Goal: Information Seeking & Learning: Learn about a topic

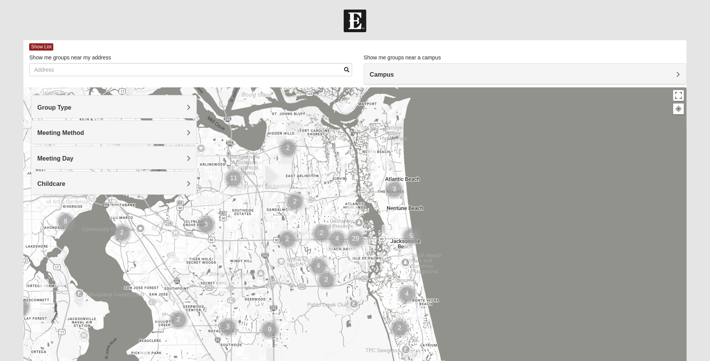
click at [82, 106] on h4 "Group Type" at bounding box center [113, 107] width 153 height 7
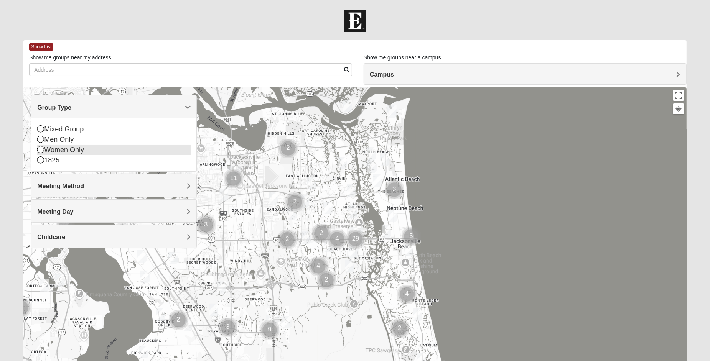
click at [42, 150] on icon at bounding box center [40, 149] width 7 height 7
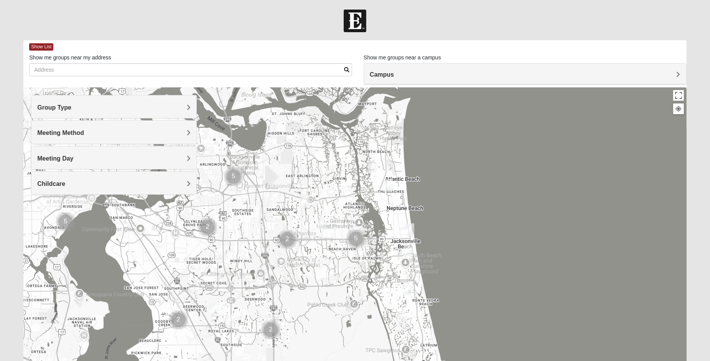
click at [60, 131] on span "Meeting Method" at bounding box center [60, 133] width 47 height 7
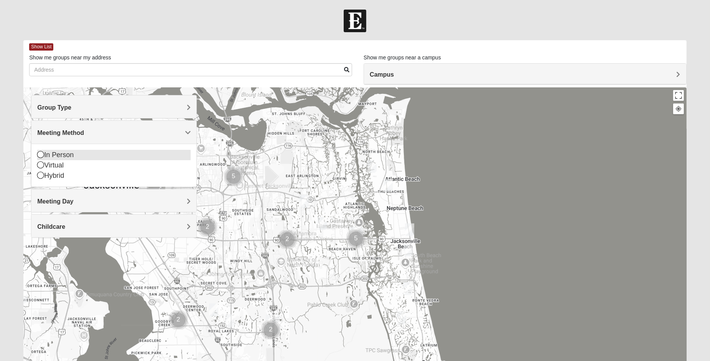
click at [40, 154] on icon at bounding box center [40, 154] width 7 height 7
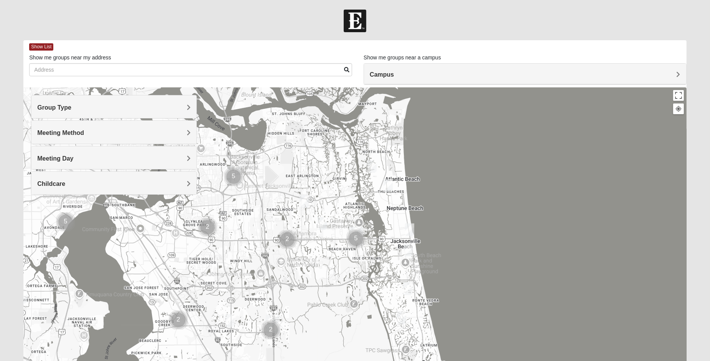
click at [57, 181] on span "Childcare" at bounding box center [51, 184] width 28 height 7
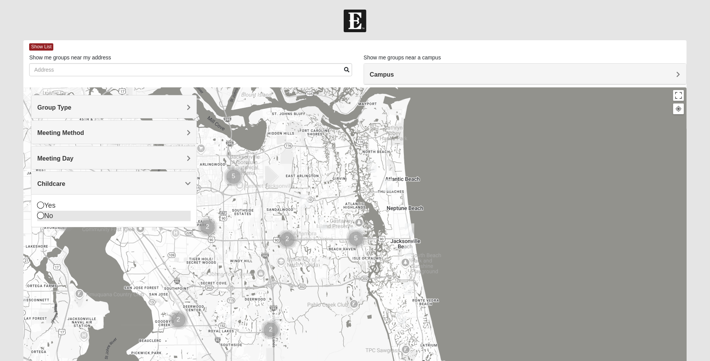
click at [40, 214] on icon at bounding box center [40, 215] width 7 height 7
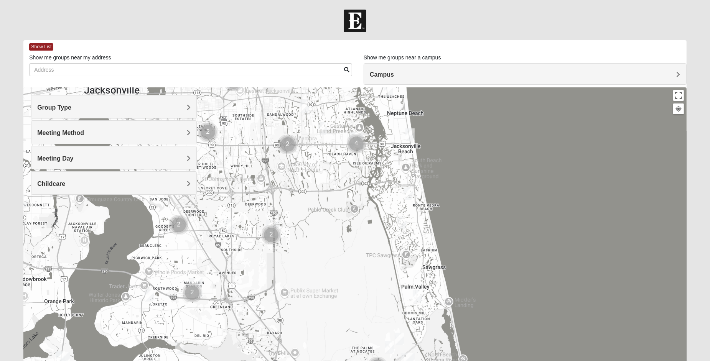
drag, startPoint x: 358, startPoint y: 290, endPoint x: 359, endPoint y: 194, distance: 96.2
click at [359, 194] on div at bounding box center [354, 240] width 662 height 307
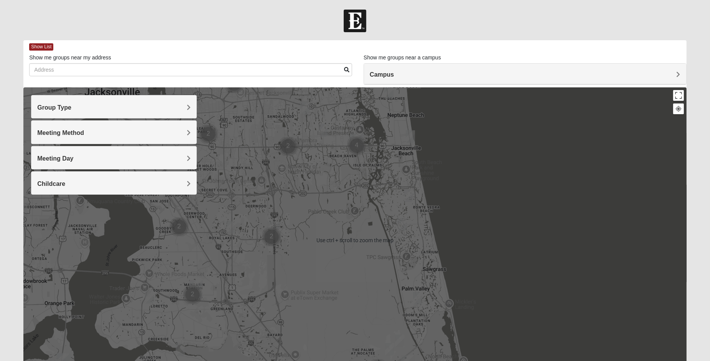
scroll to position [48, 0]
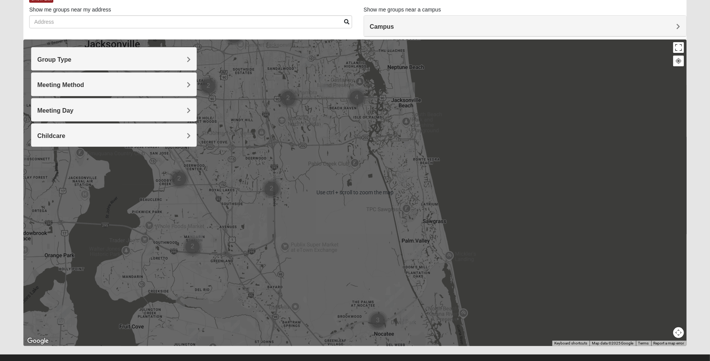
click at [323, 169] on div at bounding box center [354, 192] width 662 height 307
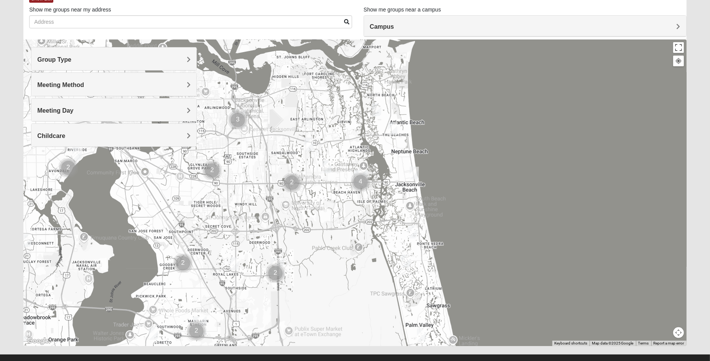
drag, startPoint x: 312, startPoint y: 142, endPoint x: 315, endPoint y: 212, distance: 70.2
click at [314, 219] on div at bounding box center [354, 192] width 662 height 307
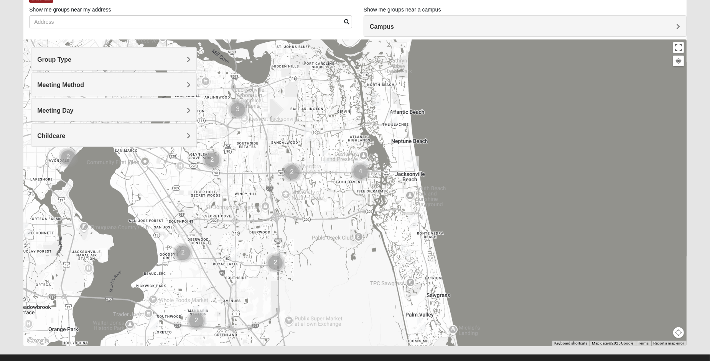
click at [357, 168] on img "Cluster of 4 groups" at bounding box center [360, 171] width 19 height 19
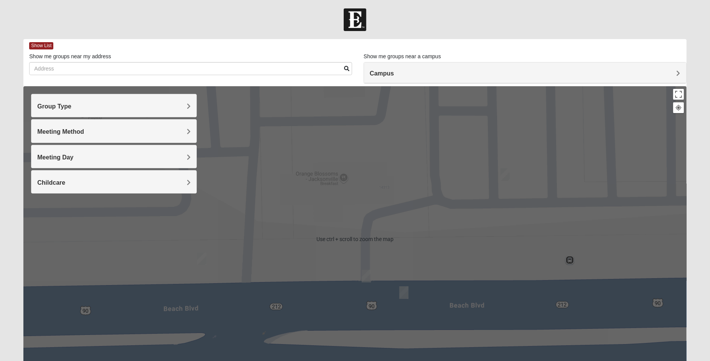
scroll to position [0, 0]
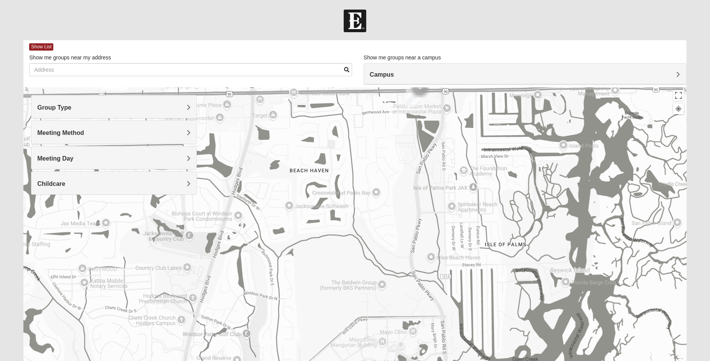
drag, startPoint x: 527, startPoint y: 291, endPoint x: 514, endPoint y: 140, distance: 150.9
click at [514, 140] on div "To navigate, press the arrow keys." at bounding box center [354, 240] width 662 height 307
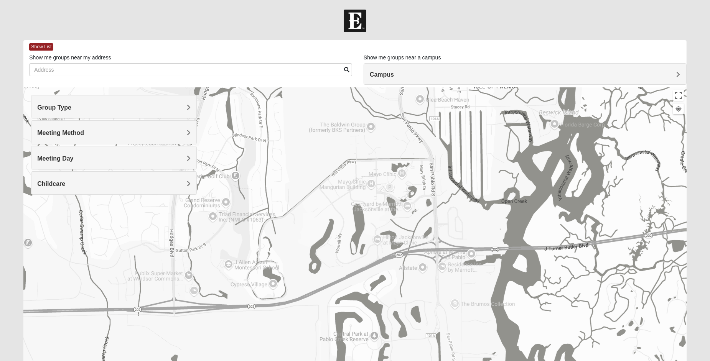
drag, startPoint x: 504, startPoint y: 230, endPoint x: 507, endPoint y: 150, distance: 80.2
click at [508, 155] on div "To navigate, press the arrow keys." at bounding box center [354, 240] width 662 height 307
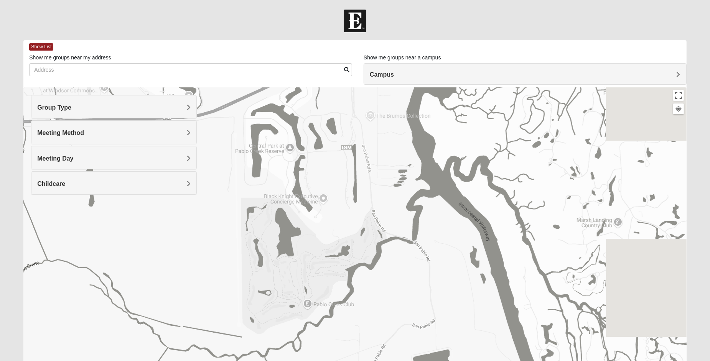
drag, startPoint x: 512, startPoint y: 211, endPoint x: 396, endPoint y: 148, distance: 132.3
click at [397, 152] on div "To navigate, press the arrow keys." at bounding box center [354, 240] width 662 height 307
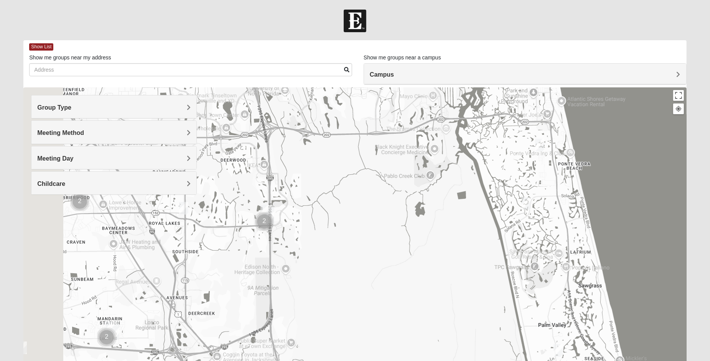
drag, startPoint x: 285, startPoint y: 202, endPoint x: 436, endPoint y: 228, distance: 153.6
click at [432, 228] on div "To navigate, press the arrow keys." at bounding box center [354, 240] width 662 height 307
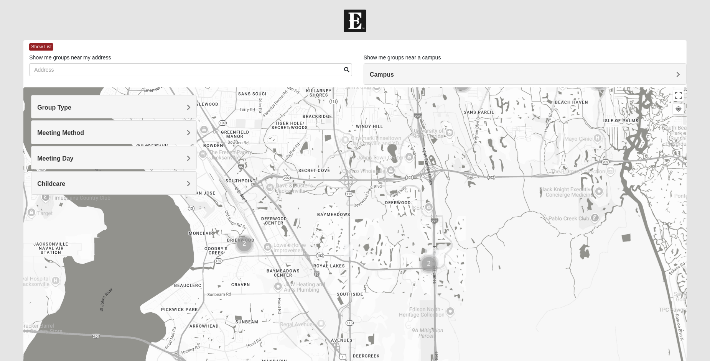
drag, startPoint x: 492, startPoint y: 240, endPoint x: 575, endPoint y: 263, distance: 86.7
click at [575, 263] on div "To navigate, press the arrow keys." at bounding box center [354, 240] width 662 height 307
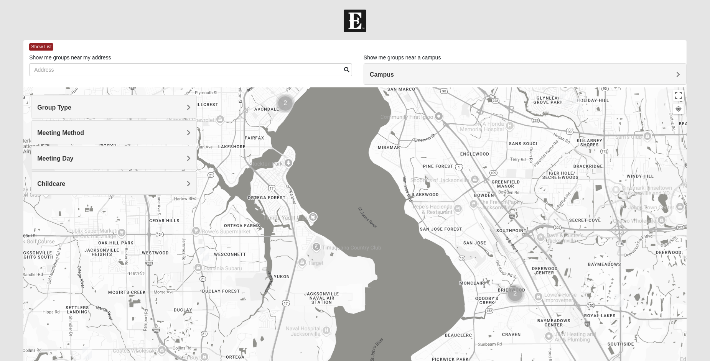
drag, startPoint x: 516, startPoint y: 261, endPoint x: 660, endPoint y: 261, distance: 143.8
click at [652, 257] on div "To navigate, press the arrow keys." at bounding box center [354, 240] width 662 height 307
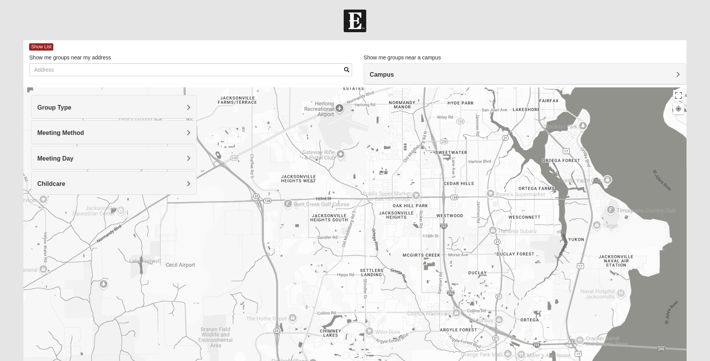
drag, startPoint x: 550, startPoint y: 286, endPoint x: 479, endPoint y: 325, distance: 81.0
click at [478, 324] on div "To navigate, press the arrow keys." at bounding box center [354, 240] width 662 height 307
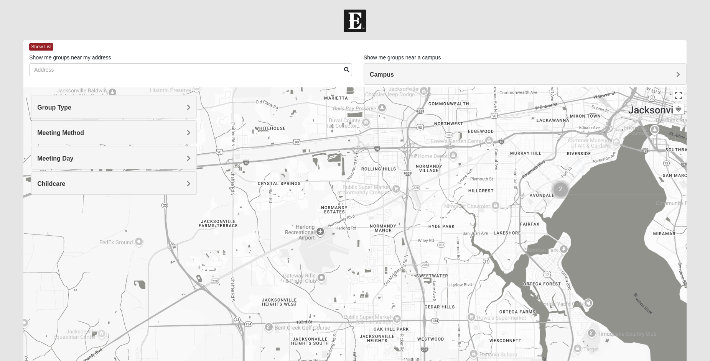
drag, startPoint x: 483, startPoint y: 299, endPoint x: 449, endPoint y: 207, distance: 97.8
click at [450, 208] on div "To navigate, press the arrow keys." at bounding box center [354, 240] width 662 height 307
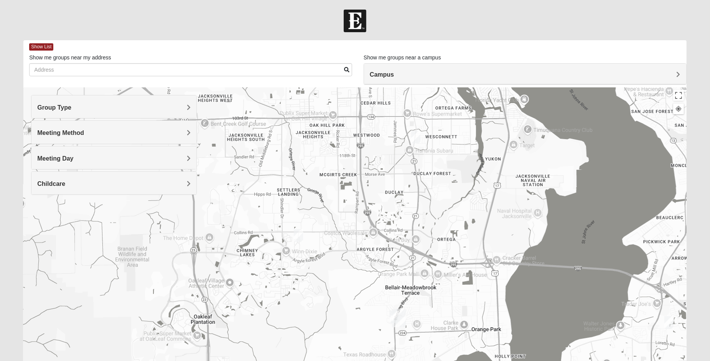
drag, startPoint x: 441, startPoint y: 263, endPoint x: 441, endPoint y: 204, distance: 59.4
click at [441, 204] on div "To navigate, press the arrow keys." at bounding box center [354, 240] width 662 height 307
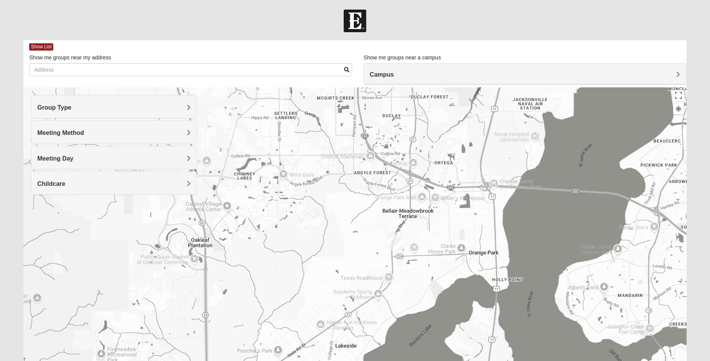
drag, startPoint x: 464, startPoint y: 251, endPoint x: 426, endPoint y: 175, distance: 85.4
click at [438, 183] on div "To navigate, press the arrow keys." at bounding box center [354, 240] width 662 height 307
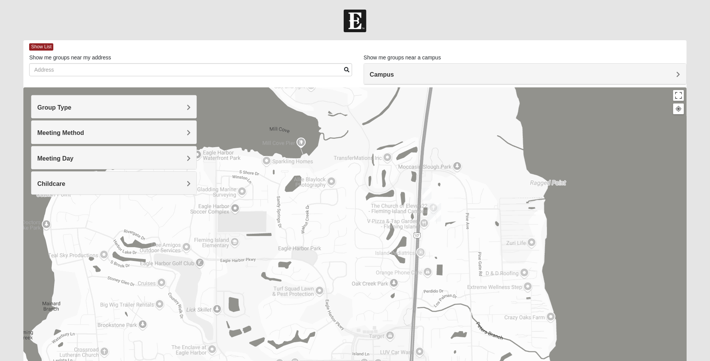
drag, startPoint x: 419, startPoint y: 241, endPoint x: 437, endPoint y: 275, distance: 38.8
click at [437, 276] on div "To navigate, press the arrow keys." at bounding box center [354, 240] width 662 height 307
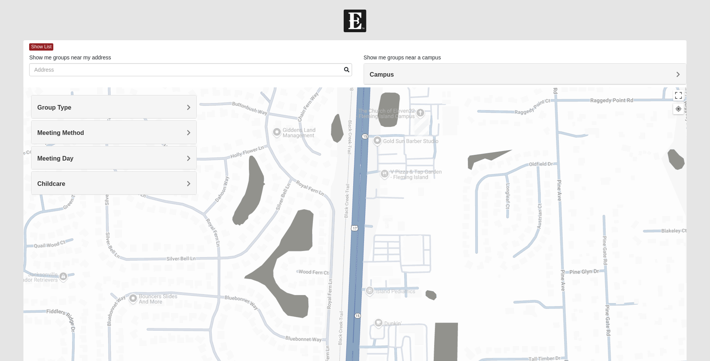
drag, startPoint x: 445, startPoint y: 234, endPoint x: 473, endPoint y: 307, distance: 78.3
click at [478, 303] on div "To navigate, press the arrow keys." at bounding box center [354, 240] width 662 height 307
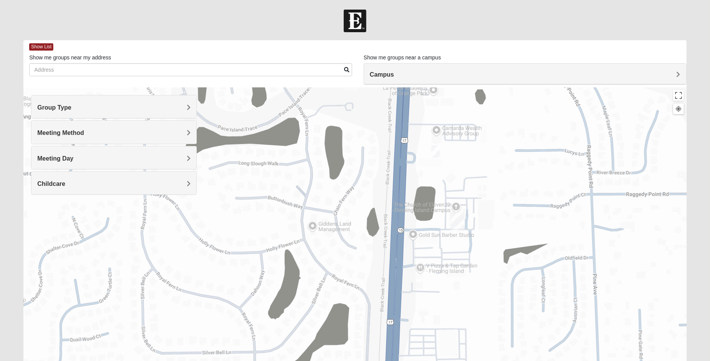
click at [452, 217] on img "Fleming Island" at bounding box center [457, 221] width 14 height 18
click at [457, 218] on img "Fleming Island" at bounding box center [457, 221] width 14 height 18
click at [458, 228] on img "Fleming Island" at bounding box center [457, 221] width 14 height 18
click at [417, 233] on div "Fleming Island 4459 US Highway 17 Fleming Island, FL 32003-7875" at bounding box center [354, 240] width 662 height 307
click at [452, 184] on button "Close" at bounding box center [449, 185] width 18 height 18
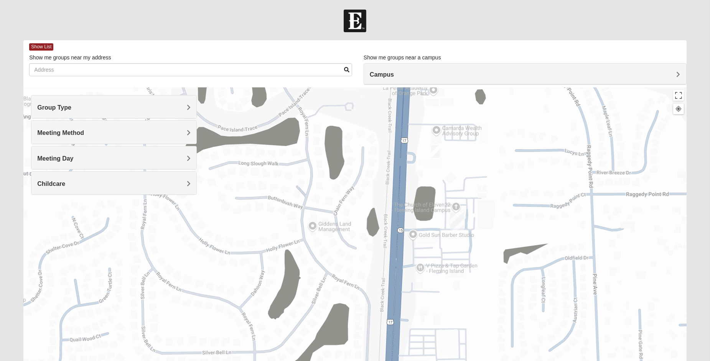
click at [433, 152] on img "On Campus Womens Alberts 32003" at bounding box center [435, 151] width 9 height 13
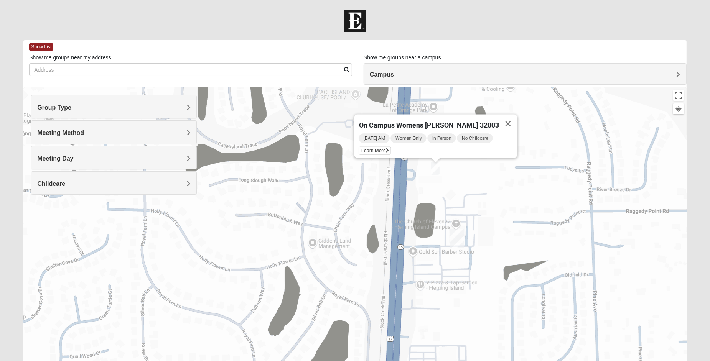
click at [389, 134] on span "Thursday AM" at bounding box center [373, 138] width 31 height 9
click at [378, 147] on span "Learn More" at bounding box center [374, 151] width 32 height 8
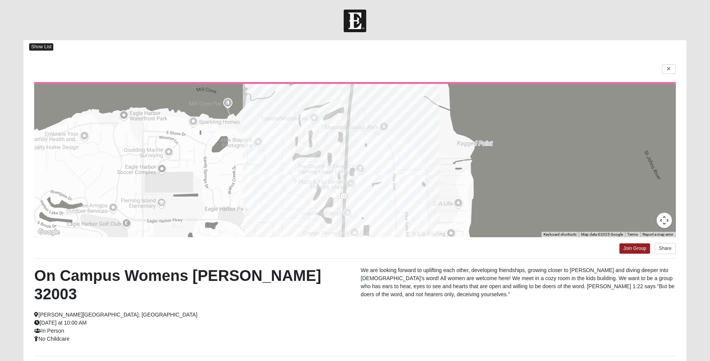
click at [34, 47] on span "Show List" at bounding box center [41, 46] width 24 height 7
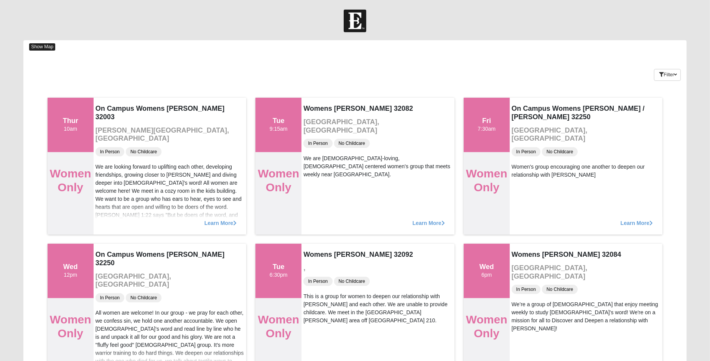
click at [39, 45] on span "Show Map" at bounding box center [42, 46] width 26 height 7
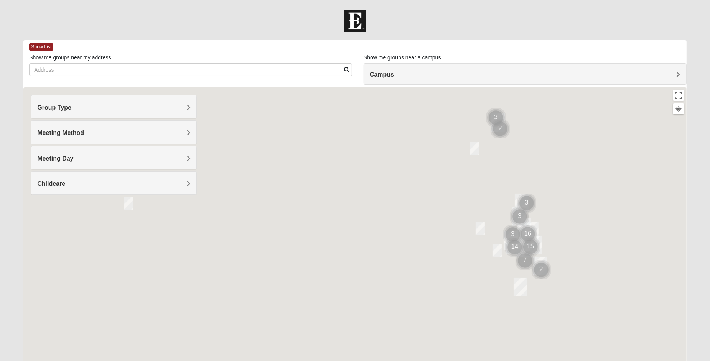
drag, startPoint x: 434, startPoint y: 253, endPoint x: 411, endPoint y: 194, distance: 63.6
click at [411, 194] on div at bounding box center [354, 240] width 662 height 307
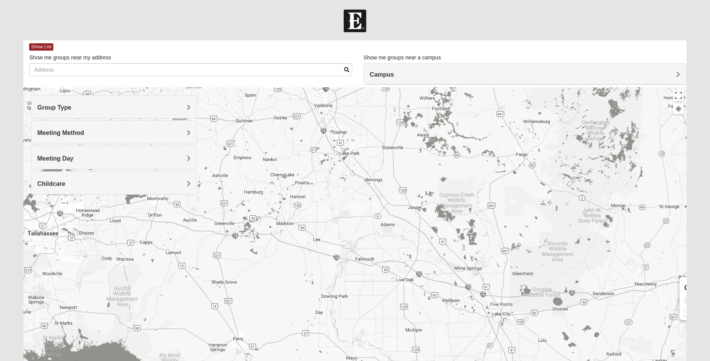
drag, startPoint x: 491, startPoint y: 250, endPoint x: 313, endPoint y: 140, distance: 208.9
click at [315, 140] on div "On Campus Womens Alberts 32003 Thursday AM Women Only In Person No Childcare Le…" at bounding box center [354, 240] width 662 height 307
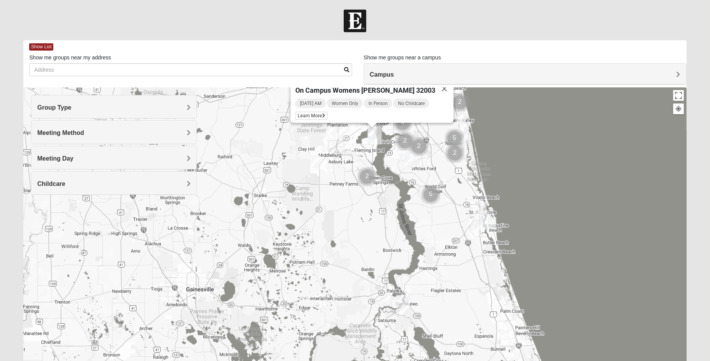
drag, startPoint x: 331, startPoint y: 203, endPoint x: 333, endPoint y: 223, distance: 19.6
click at [331, 226] on div "On Campus Womens Alberts 32003 Thursday AM Women Only In Person No Childcare Le…" at bounding box center [354, 240] width 662 height 307
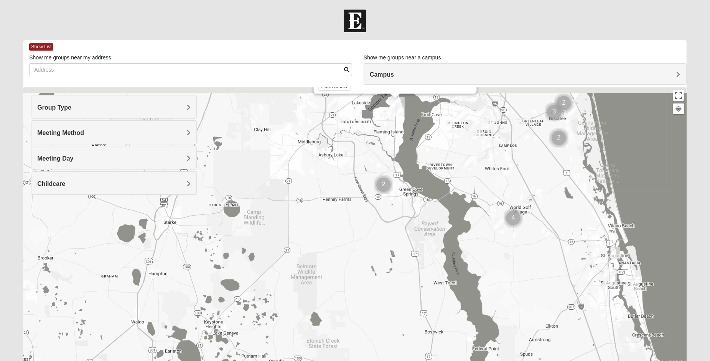
drag, startPoint x: 341, startPoint y: 181, endPoint x: 335, endPoint y: 288, distance: 107.5
click at [336, 284] on div "On Campus Womens Alberts 32003 Thursday AM Women Only In Person No Childcare Le…" at bounding box center [354, 240] width 662 height 307
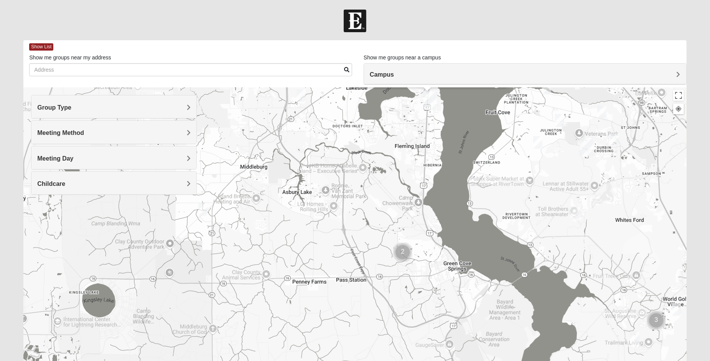
drag, startPoint x: 328, startPoint y: 228, endPoint x: 319, endPoint y: 313, distance: 84.8
click at [317, 308] on div "On Campus Womens Alberts 32003 Thursday AM Women Only In Person No Childcare Le…" at bounding box center [354, 240] width 662 height 307
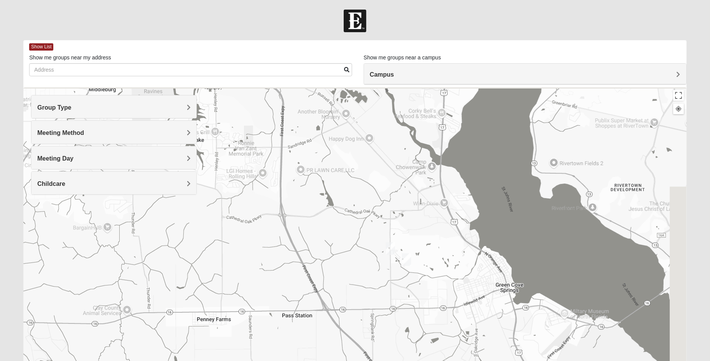
drag, startPoint x: 394, startPoint y: 311, endPoint x: 314, endPoint y: 363, distance: 94.9
click at [314, 361] on html "Log In Find A Group Error Show List Loading Groups" at bounding box center [355, 211] width 710 height 422
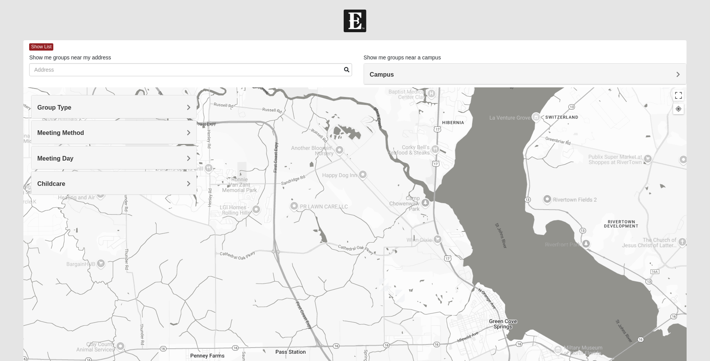
click at [384, 287] on img "Womens Gederberg 32043" at bounding box center [383, 285] width 9 height 13
click at [398, 298] on img "Womens Sapp 32043" at bounding box center [399, 296] width 9 height 13
click at [463, 248] on button "Close" at bounding box center [459, 252] width 18 height 18
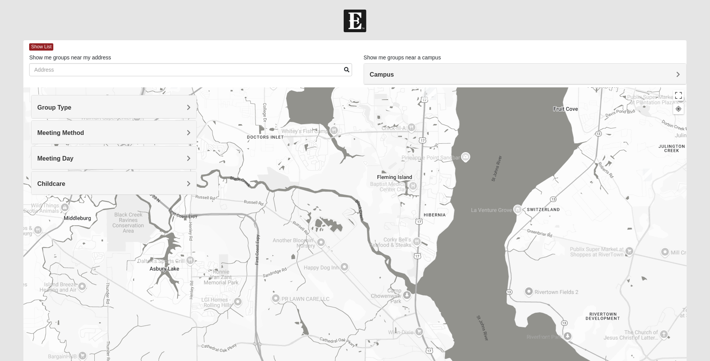
drag, startPoint x: 403, startPoint y: 223, endPoint x: 386, endPoint y: 311, distance: 90.2
click at [386, 311] on div at bounding box center [354, 240] width 662 height 307
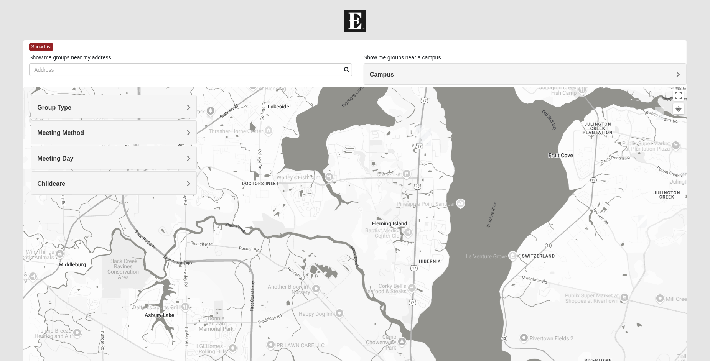
drag, startPoint x: 385, startPoint y: 253, endPoint x: 375, endPoint y: 334, distance: 81.2
click at [375, 331] on div at bounding box center [354, 240] width 662 height 307
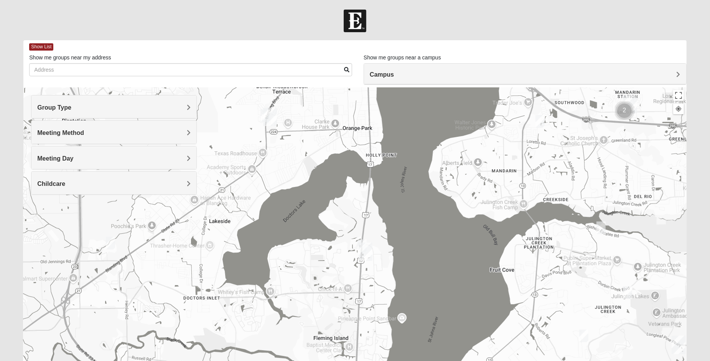
drag, startPoint x: 375, startPoint y: 289, endPoint x: 340, endPoint y: 299, distance: 36.2
click at [336, 308] on div at bounding box center [354, 240] width 662 height 307
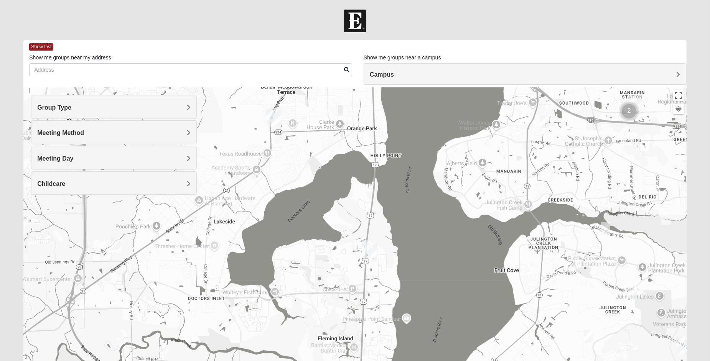
drag, startPoint x: 331, startPoint y: 255, endPoint x: 327, endPoint y: 328, distance: 73.3
click at [325, 320] on div at bounding box center [354, 240] width 662 height 307
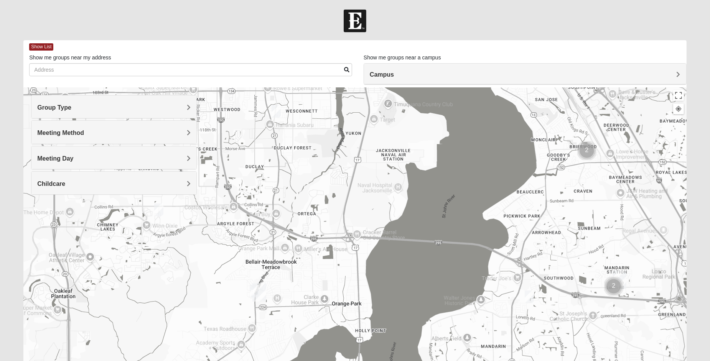
drag, startPoint x: 322, startPoint y: 243, endPoint x: 317, endPoint y: 327, distance: 83.4
click at [317, 317] on div at bounding box center [354, 240] width 662 height 307
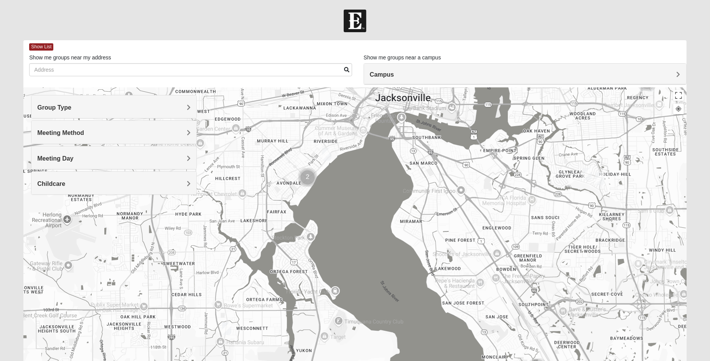
drag, startPoint x: 356, startPoint y: 245, endPoint x: 321, endPoint y: 365, distance: 125.2
click at [321, 361] on html "Log In Find A Group Error Show List Loading Groups" at bounding box center [355, 211] width 710 height 422
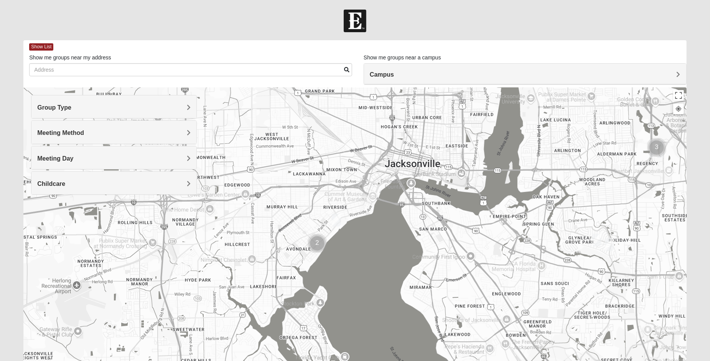
click at [340, 217] on img "Womens VanCuren 32205" at bounding box center [336, 220] width 9 height 13
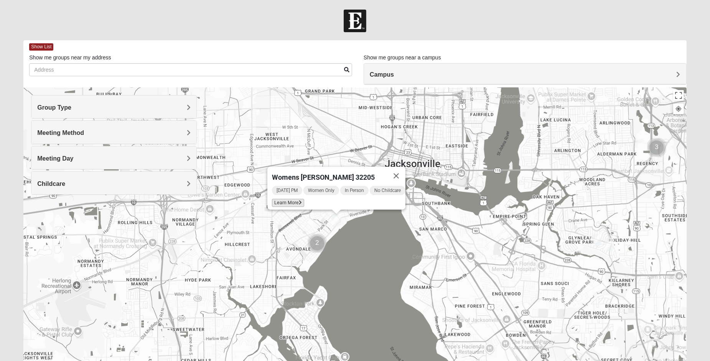
click at [284, 199] on span "Learn More" at bounding box center [288, 203] width 32 height 8
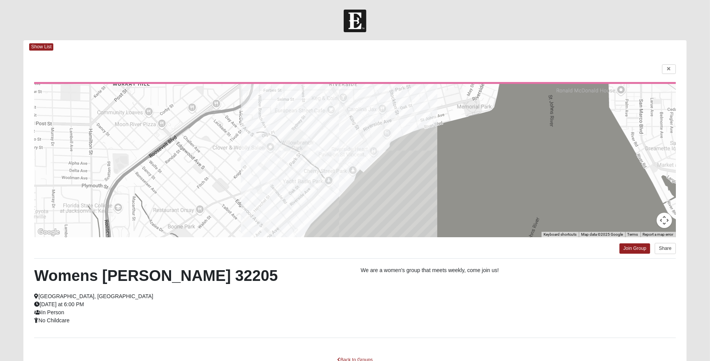
click at [472, 180] on div at bounding box center [354, 160] width 641 height 153
click at [664, 66] on link at bounding box center [669, 69] width 14 height 10
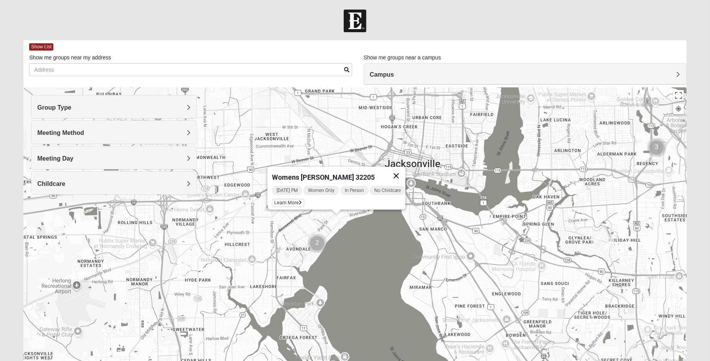
click at [401, 169] on button "Close" at bounding box center [396, 176] width 18 height 18
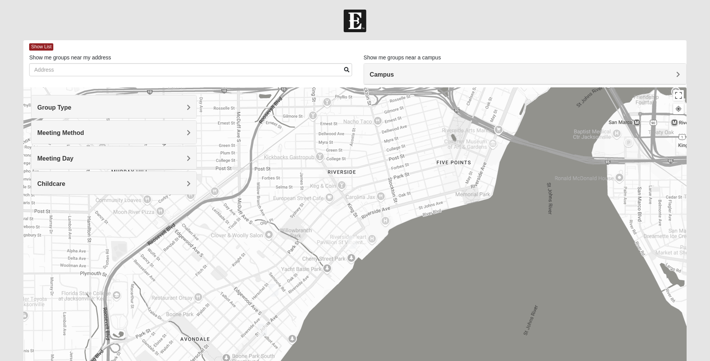
drag, startPoint x: 390, startPoint y: 258, endPoint x: 402, endPoint y: 184, distance: 74.3
click at [405, 193] on div at bounding box center [354, 240] width 662 height 307
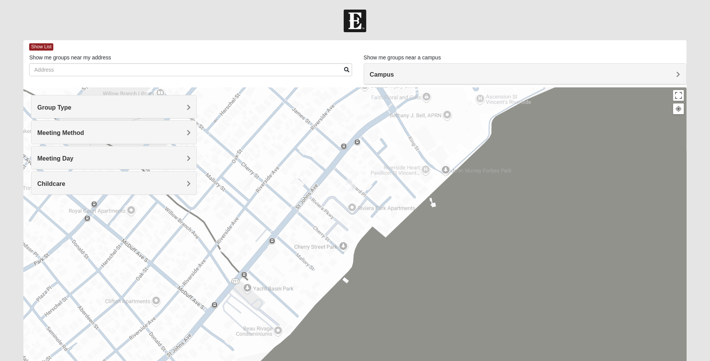
drag, startPoint x: 366, startPoint y: 198, endPoint x: 391, endPoint y: 216, distance: 30.7
click at [390, 216] on div at bounding box center [354, 240] width 662 height 307
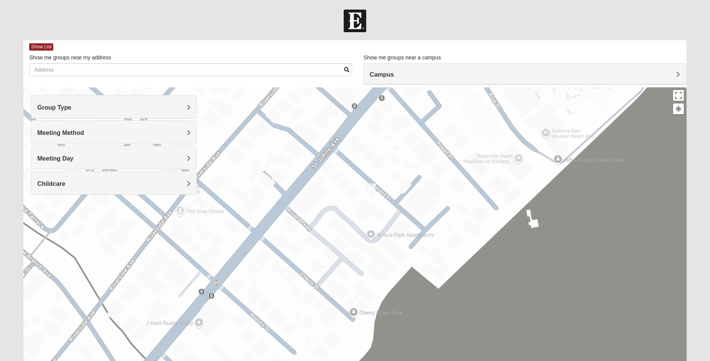
drag, startPoint x: 345, startPoint y: 198, endPoint x: 377, endPoint y: 210, distance: 33.5
click at [375, 208] on div at bounding box center [354, 240] width 662 height 307
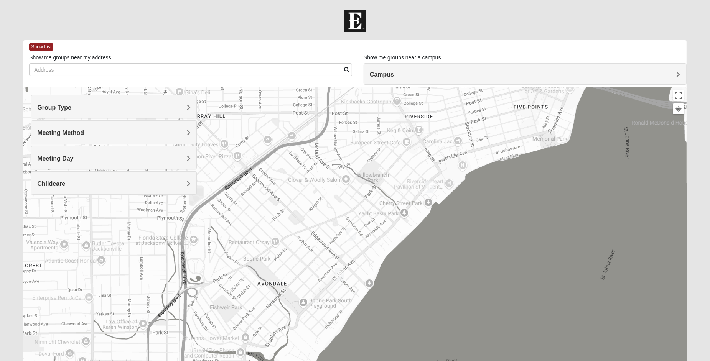
drag, startPoint x: 372, startPoint y: 223, endPoint x: 470, endPoint y: 220, distance: 98.5
click at [470, 220] on div at bounding box center [354, 240] width 662 height 307
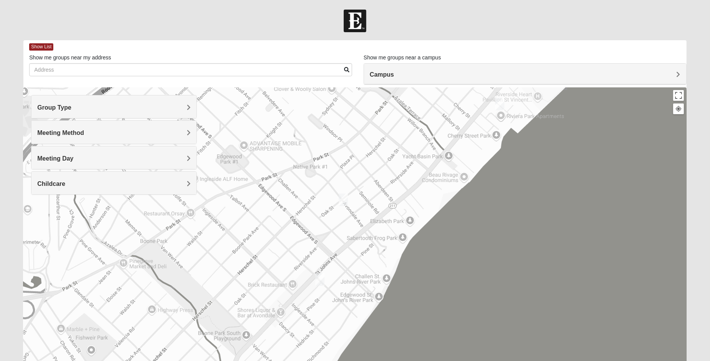
drag, startPoint x: 358, startPoint y: 263, endPoint x: 419, endPoint y: 213, distance: 78.9
click at [422, 212] on div at bounding box center [354, 240] width 662 height 307
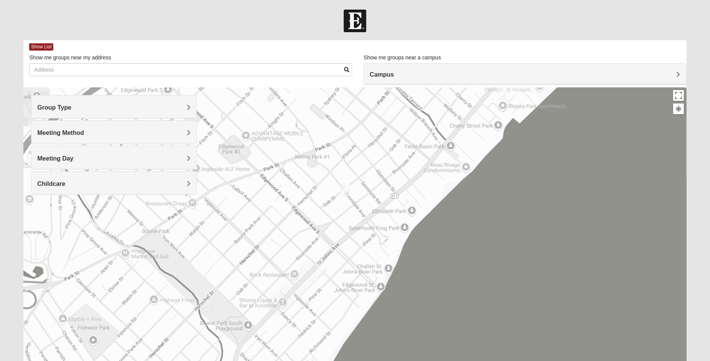
click at [322, 269] on img "Womens Elksnis 32205" at bounding box center [321, 269] width 9 height 13
click at [268, 249] on span "Learn More" at bounding box center [273, 252] width 32 height 8
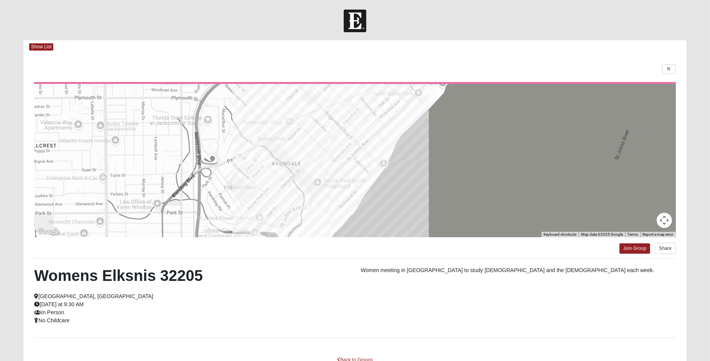
click at [660, 67] on div at bounding box center [354, 69] width 641 height 10
click at [664, 68] on link at bounding box center [669, 69] width 14 height 10
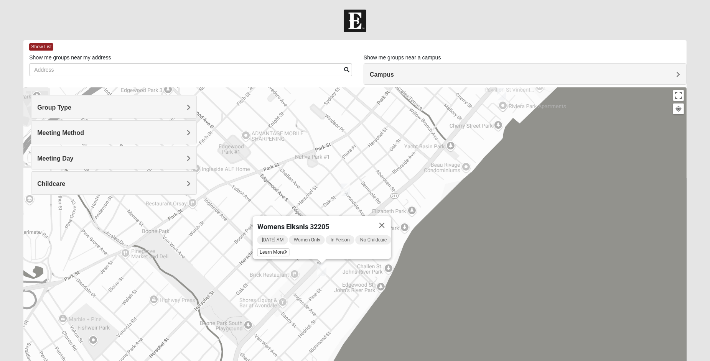
click at [345, 193] on img "Womens Puckett 32205" at bounding box center [344, 190] width 9 height 13
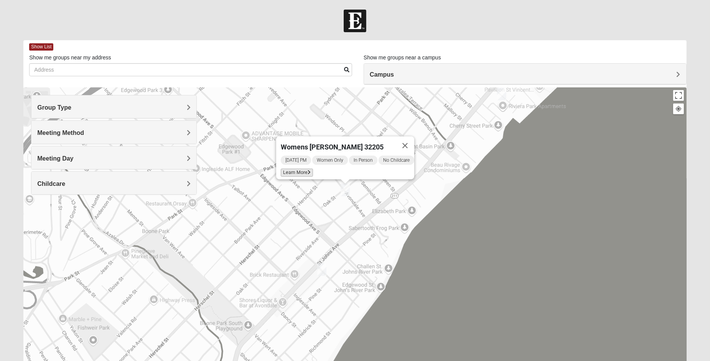
click at [286, 171] on span "Learn More" at bounding box center [297, 173] width 32 height 8
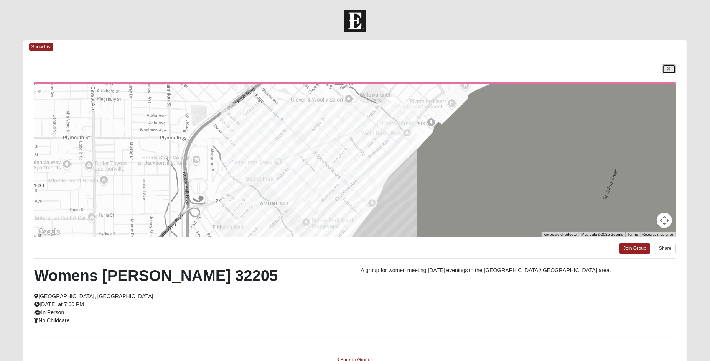
click at [665, 67] on link at bounding box center [669, 69] width 14 height 10
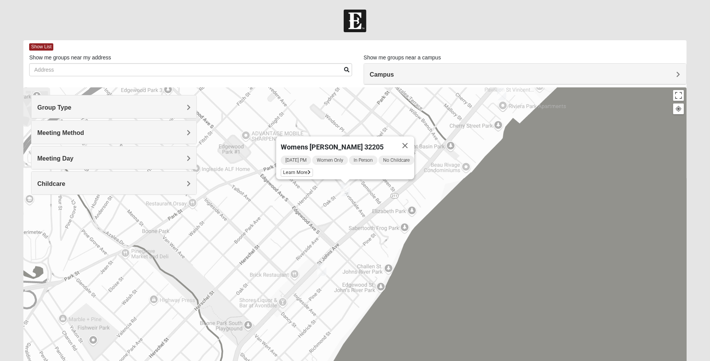
click at [499, 92] on img "Womens VanCuren 32205" at bounding box center [501, 94] width 9 height 13
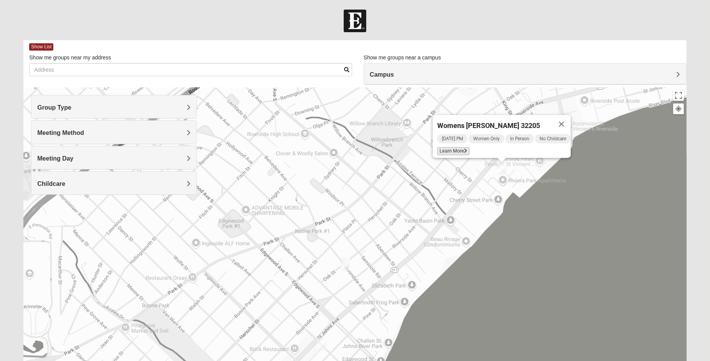
click at [447, 147] on span "Learn More" at bounding box center [453, 151] width 32 height 8
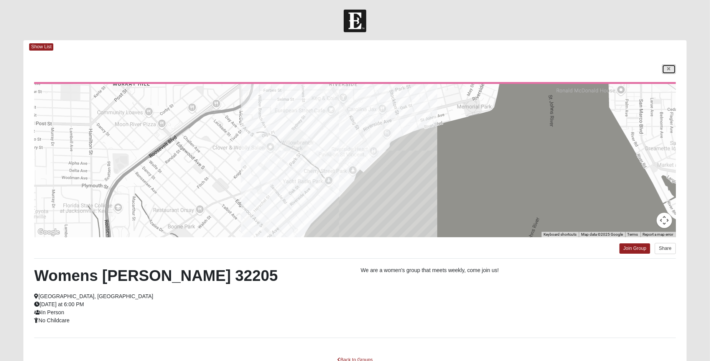
click at [664, 66] on link at bounding box center [669, 69] width 14 height 10
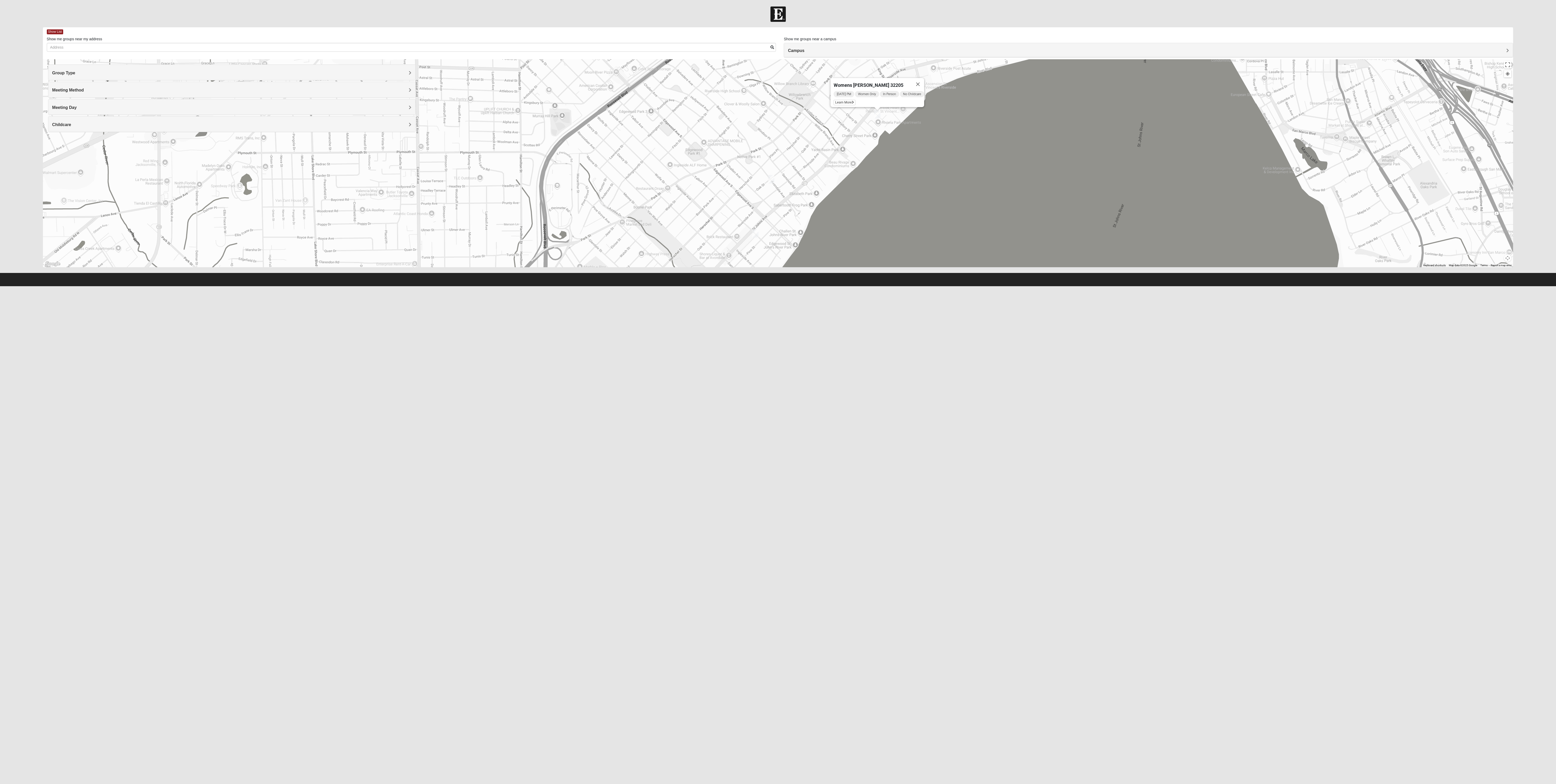
click at [486, 245] on html "Log In Find A Group Error Show List Loading Groups" at bounding box center [778, 143] width 1556 height 286
click at [486, 183] on div "Womens VanCuren 32205 Monday PM Women Only In Person No Childcare Learn More" at bounding box center [778, 163] width 1471 height 208
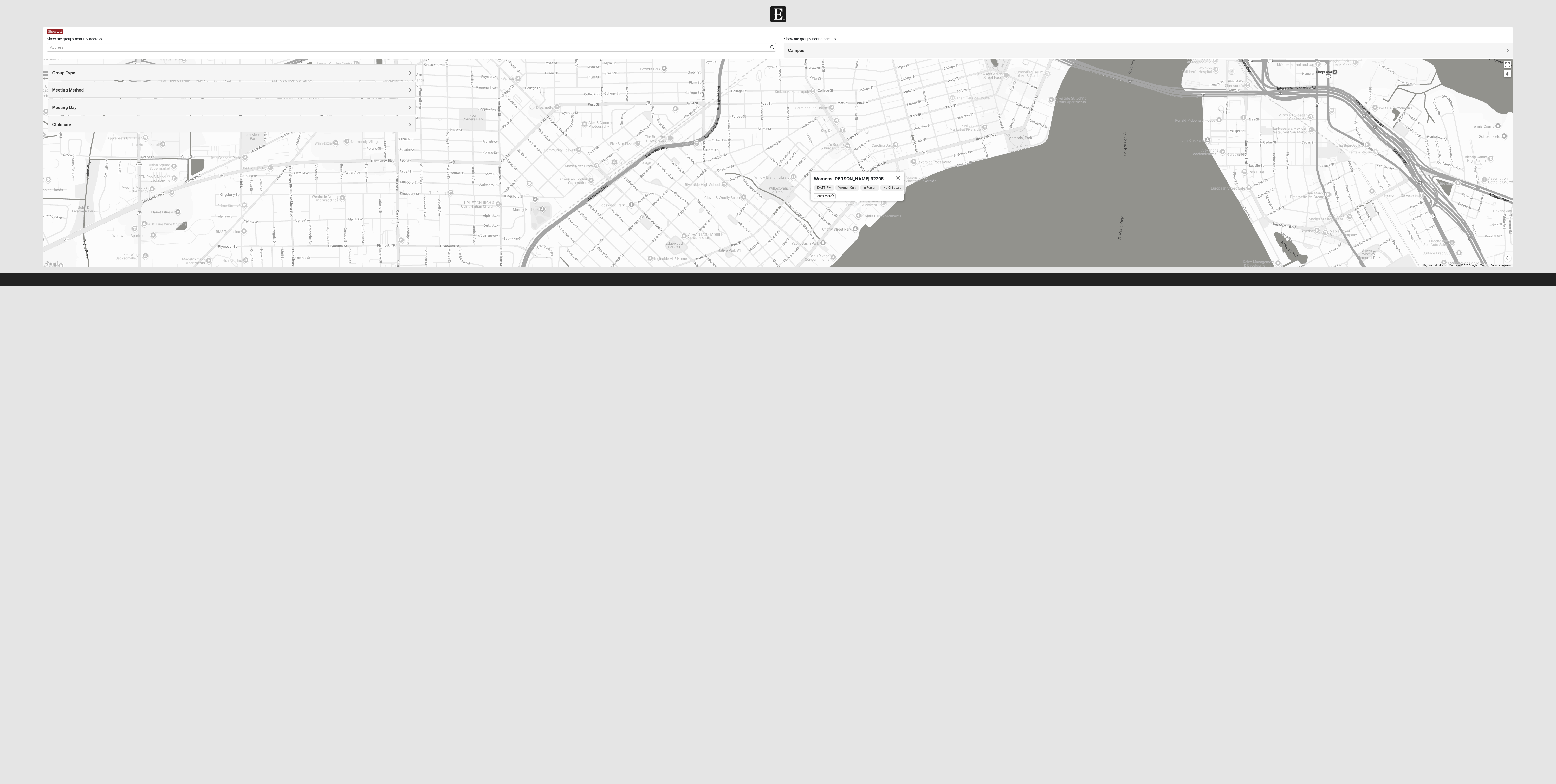
drag, startPoint x: 1114, startPoint y: 151, endPoint x: 1115, endPoint y: 199, distance: 48.0
click at [486, 199] on div "Womens VanCuren 32205 Monday PM Women Only In Person No Childcare Learn More" at bounding box center [778, 163] width 1471 height 208
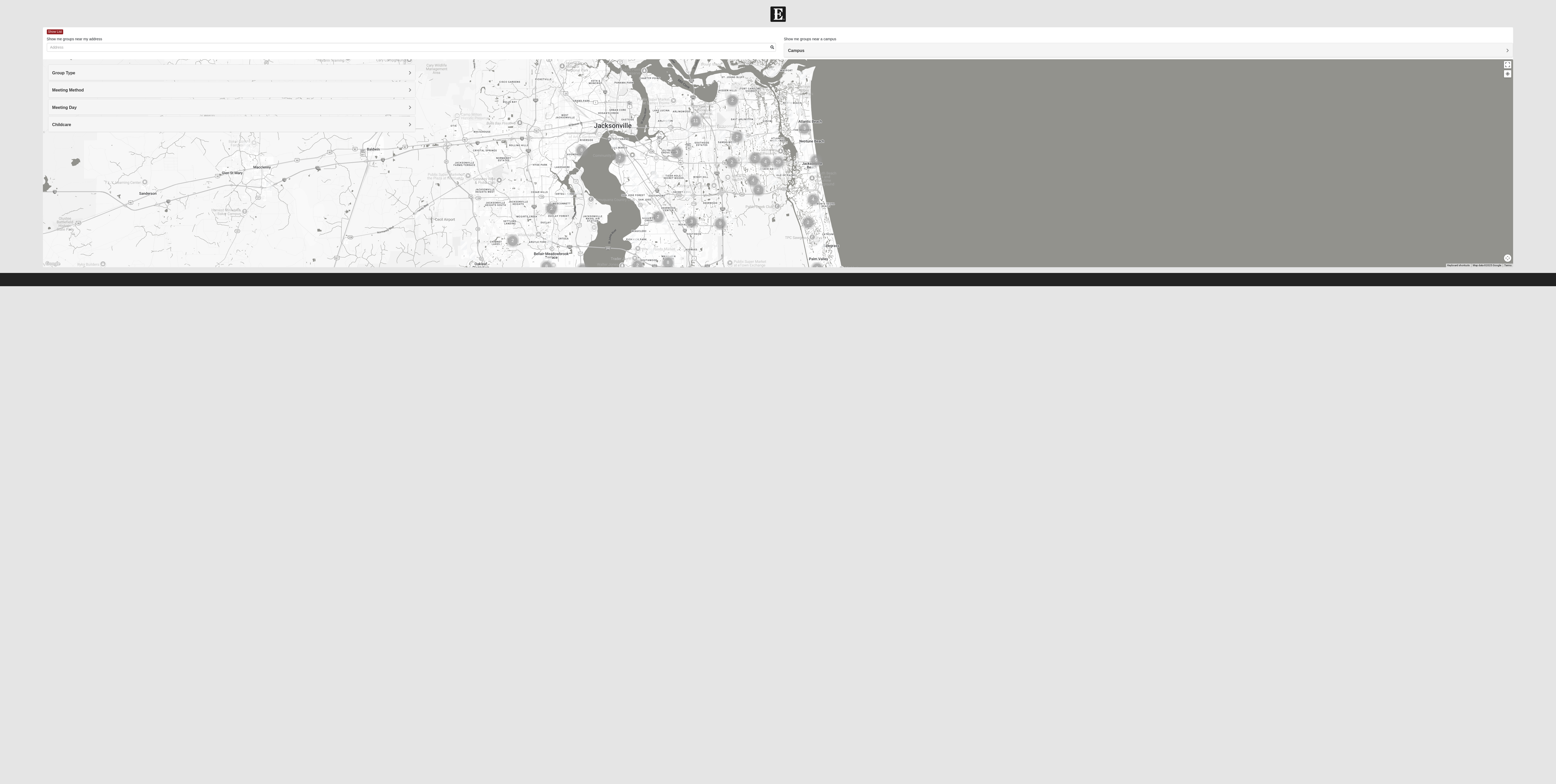
click at [1508, 259] on button "Map camera controls" at bounding box center [1507, 258] width 7 height 7
click at [1508, 260] on button "Map camera controls" at bounding box center [1507, 258] width 7 height 7
click at [879, 51] on h4 "Campus" at bounding box center [1148, 50] width 721 height 5
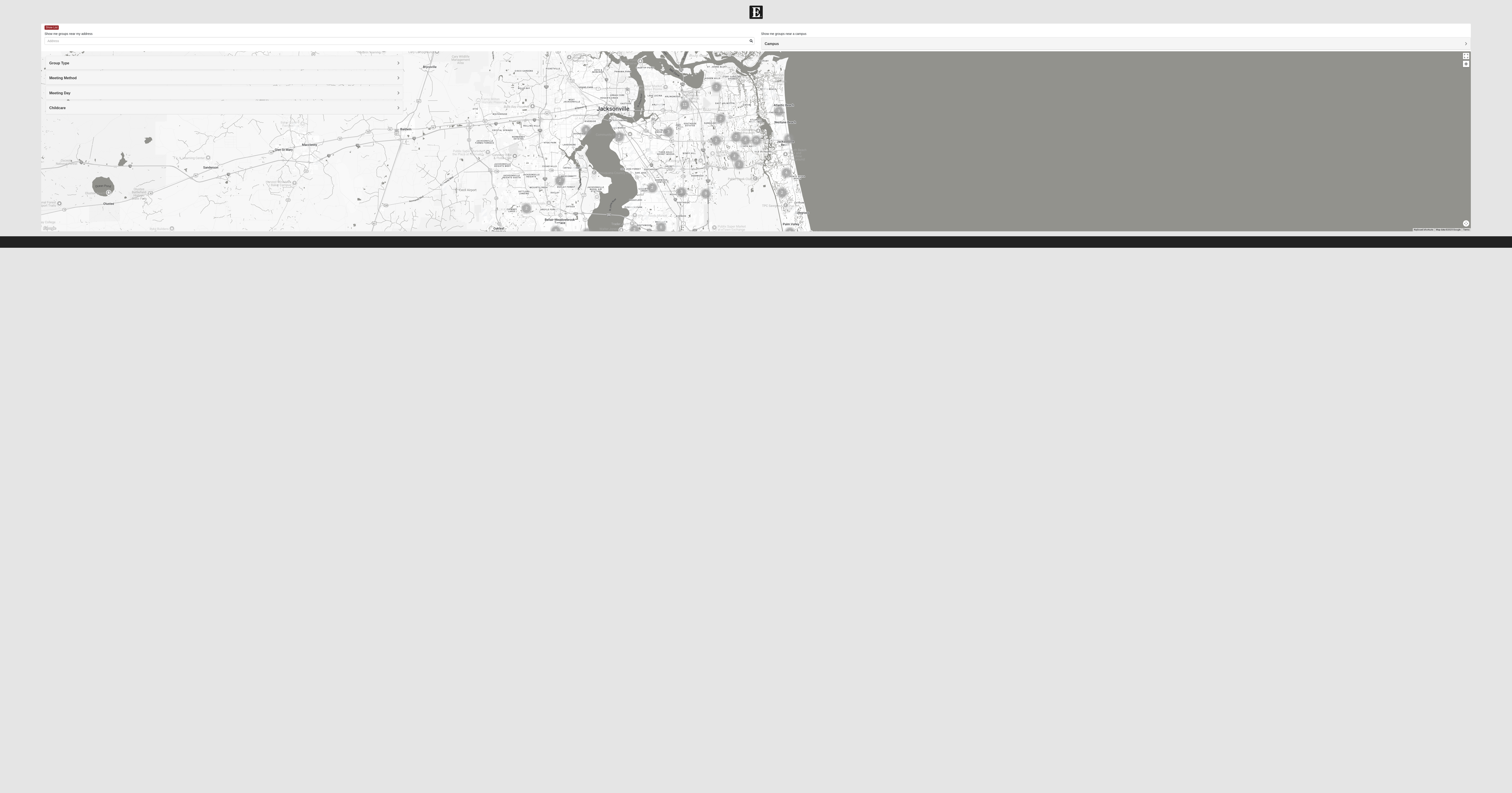
click at [1468, 66] on div at bounding box center [1466, 63] width 4 height 4
click at [1466, 54] on button "Toggle fullscreen view" at bounding box center [1466, 56] width 6 height 6
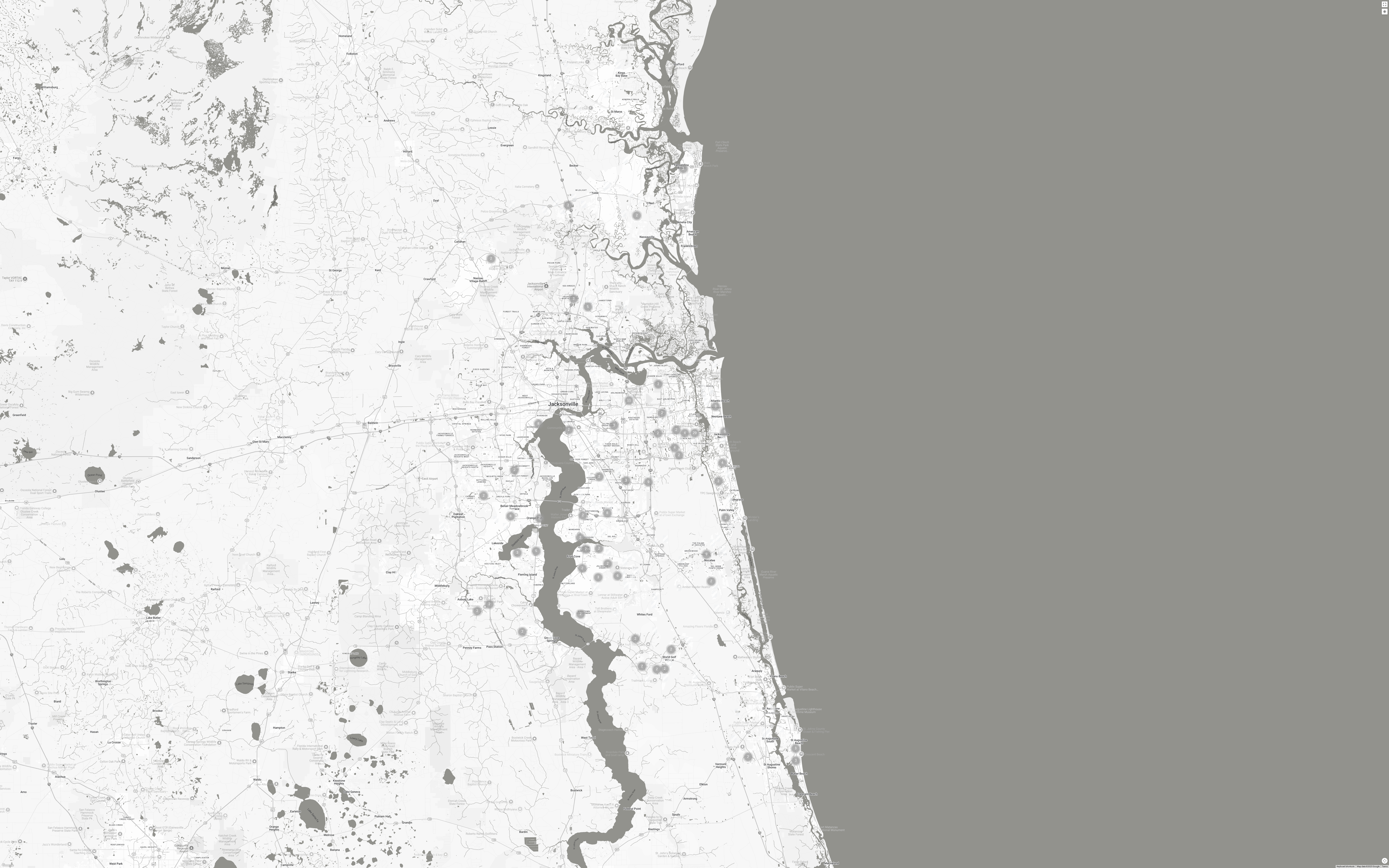
click at [851, 493] on div at bounding box center [694, 434] width 1389 height 868
click at [758, 488] on div at bounding box center [694, 434] width 1389 height 868
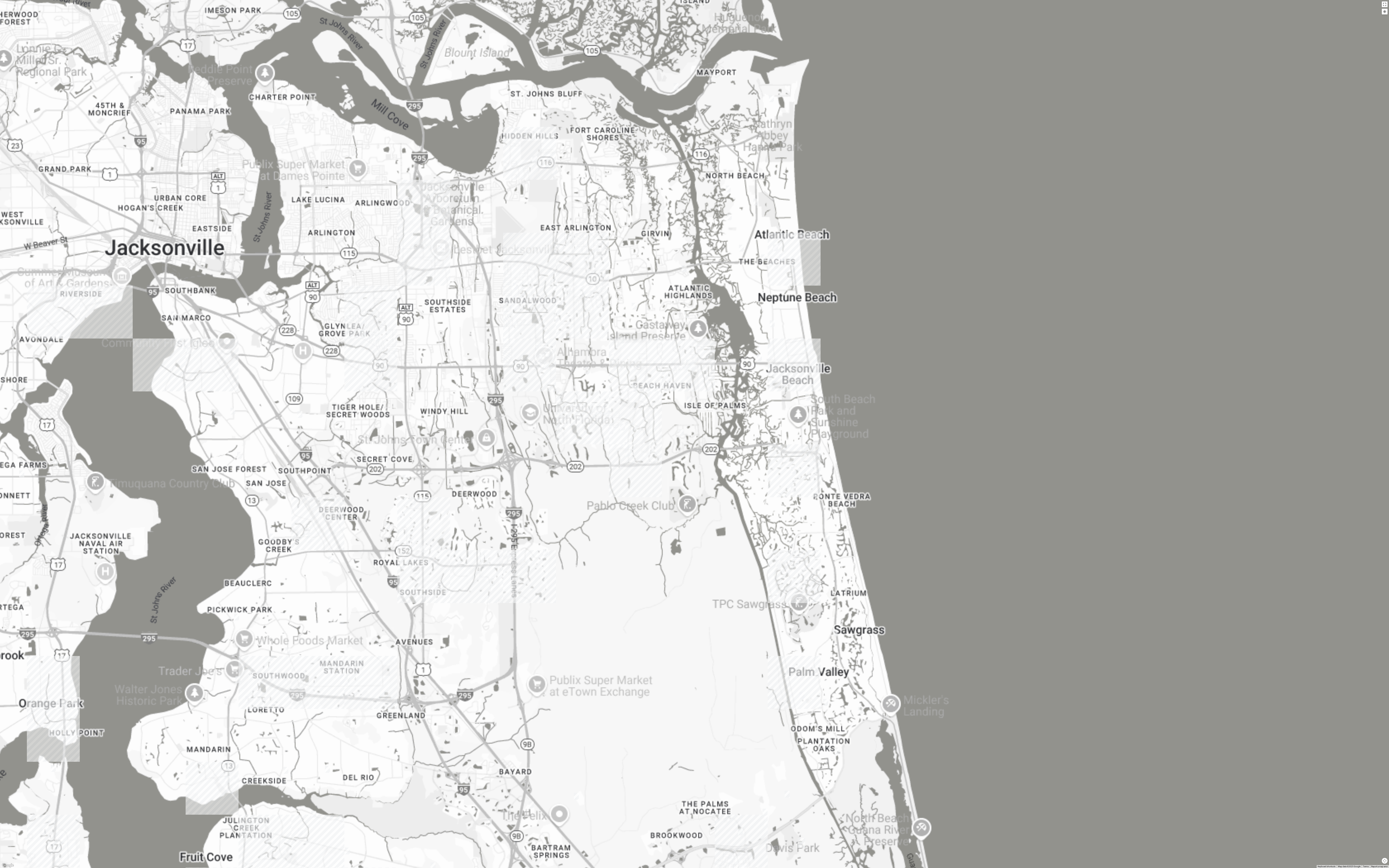
drag, startPoint x: 415, startPoint y: 423, endPoint x: 382, endPoint y: 428, distance: 33.4
click at [570, 440] on div at bounding box center [694, 434] width 1389 height 868
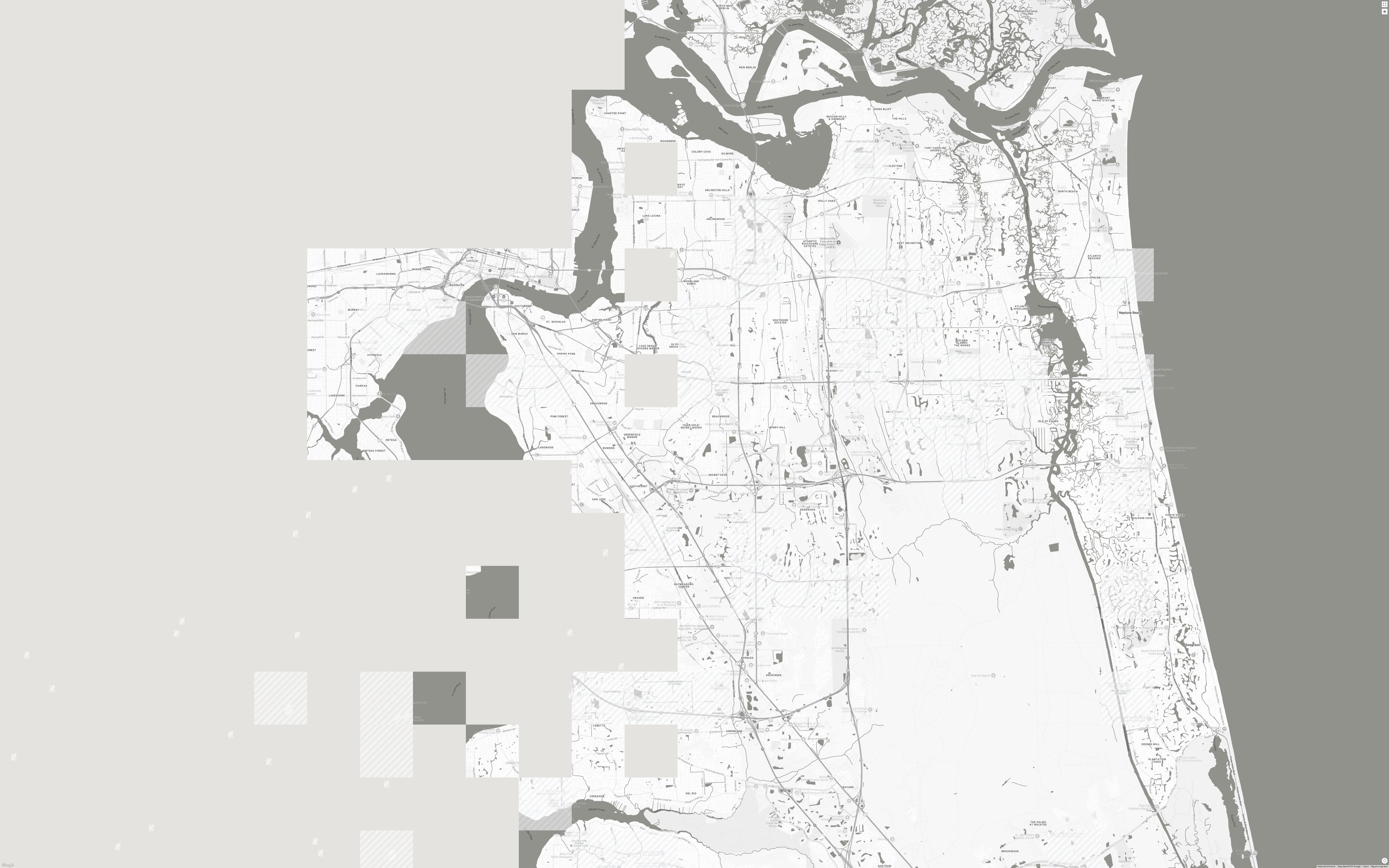
drag, startPoint x: 382, startPoint y: 428, endPoint x: 710, endPoint y: 444, distance: 328.4
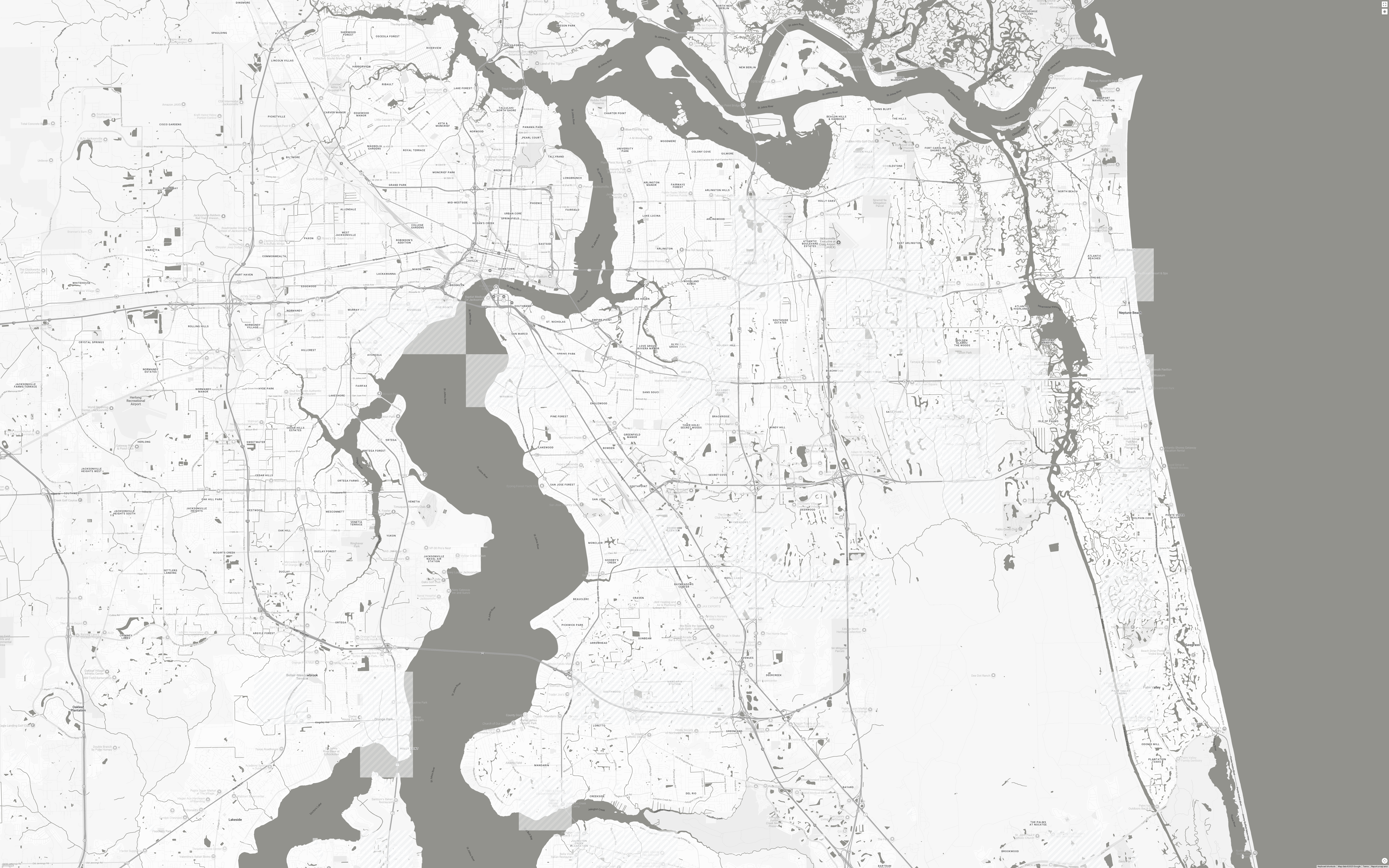
click at [710, 444] on div at bounding box center [694, 434] width 1389 height 868
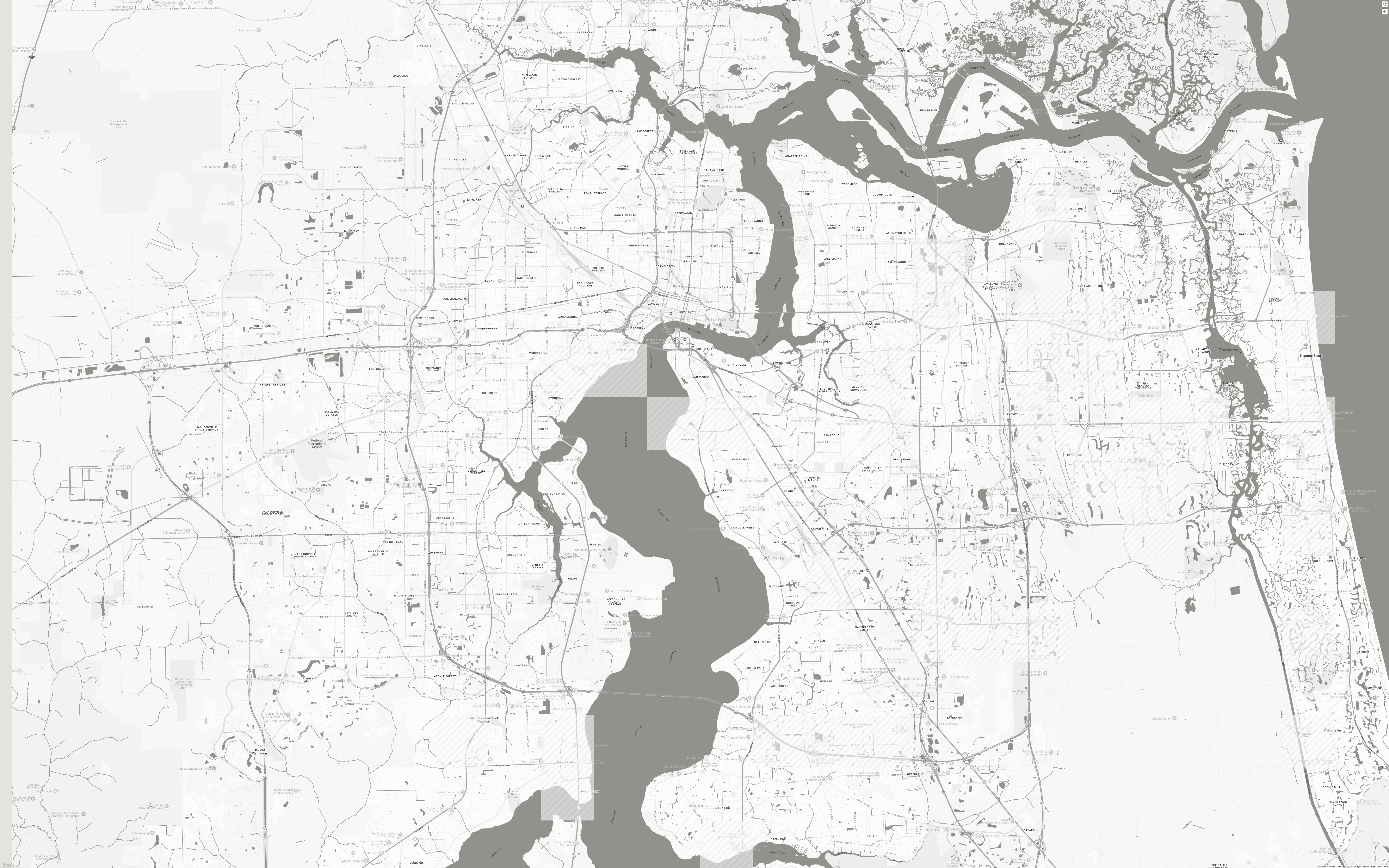
drag, startPoint x: 522, startPoint y: 421, endPoint x: 725, endPoint y: 466, distance: 207.9
click at [724, 466] on div at bounding box center [694, 434] width 1389 height 868
